Goal: Find contact information: Find contact information

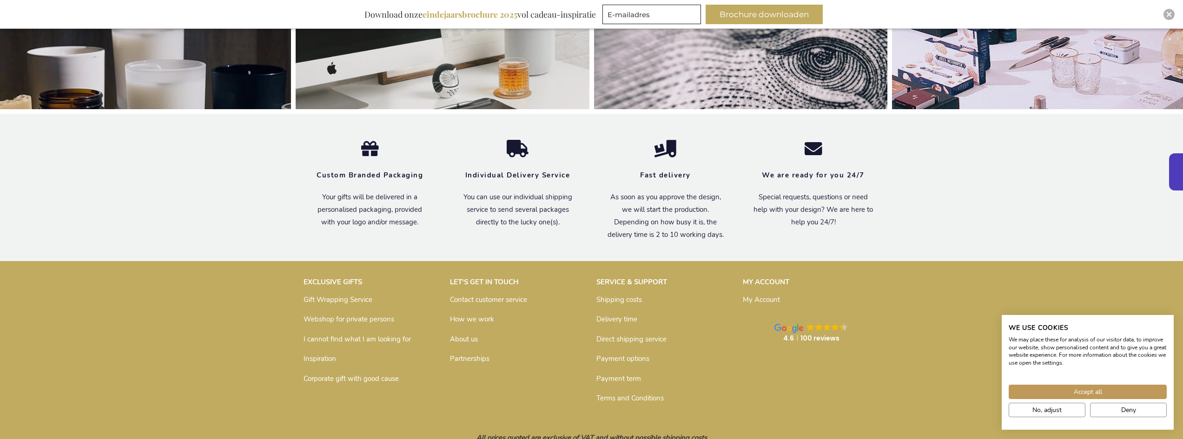
scroll to position [3114, 0]
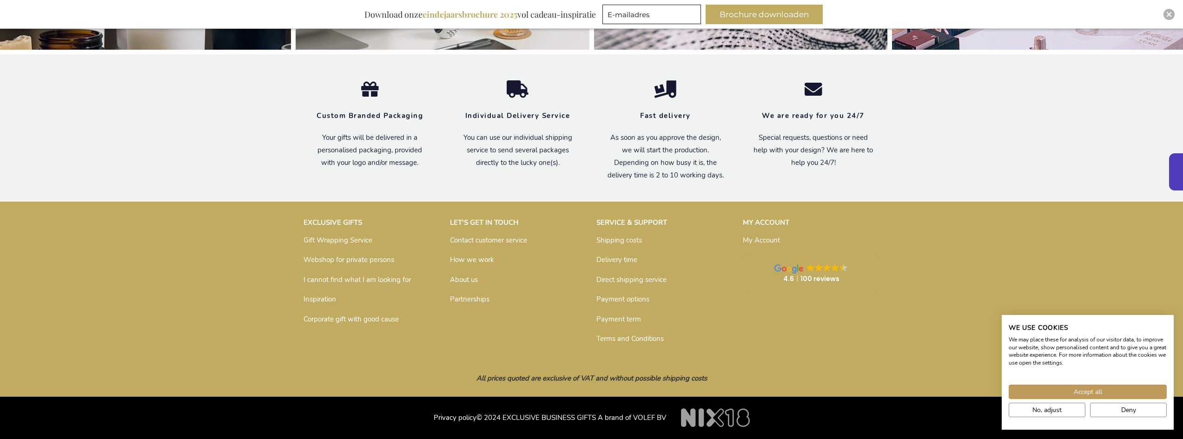
click at [476, 236] on link "Contact customer service" at bounding box center [488, 240] width 77 height 9
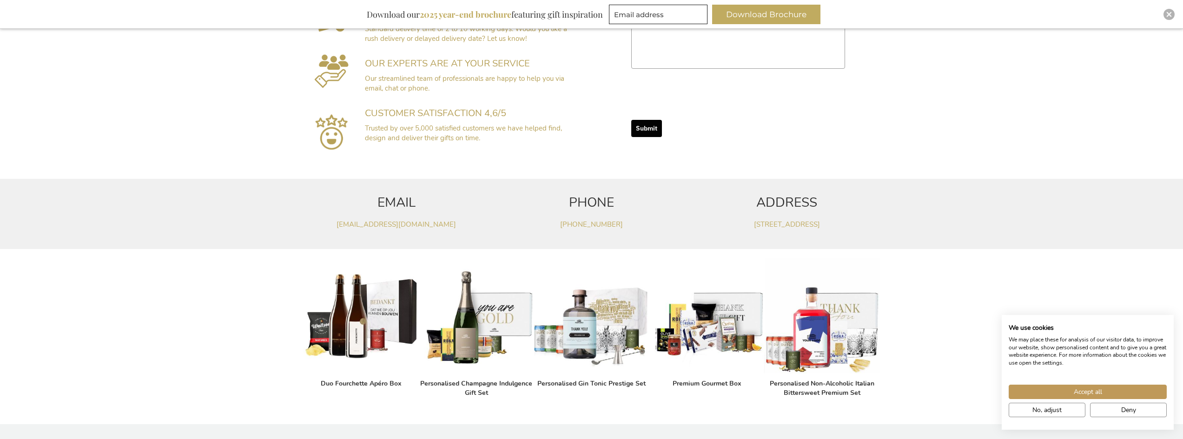
scroll to position [401, 0]
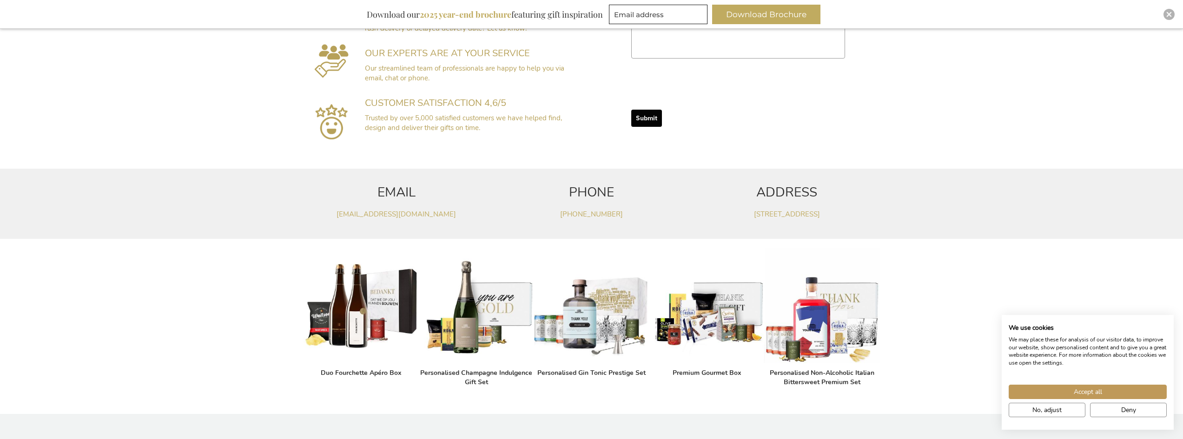
drag, startPoint x: 647, startPoint y: 211, endPoint x: 547, endPoint y: 219, distance: 100.4
click at [547, 219] on p "+32(0)14 48 25 40" at bounding box center [592, 215] width 186 height 10
copy link "+32(0)14 48 25 40"
